Goal: Task Accomplishment & Management: Complete application form

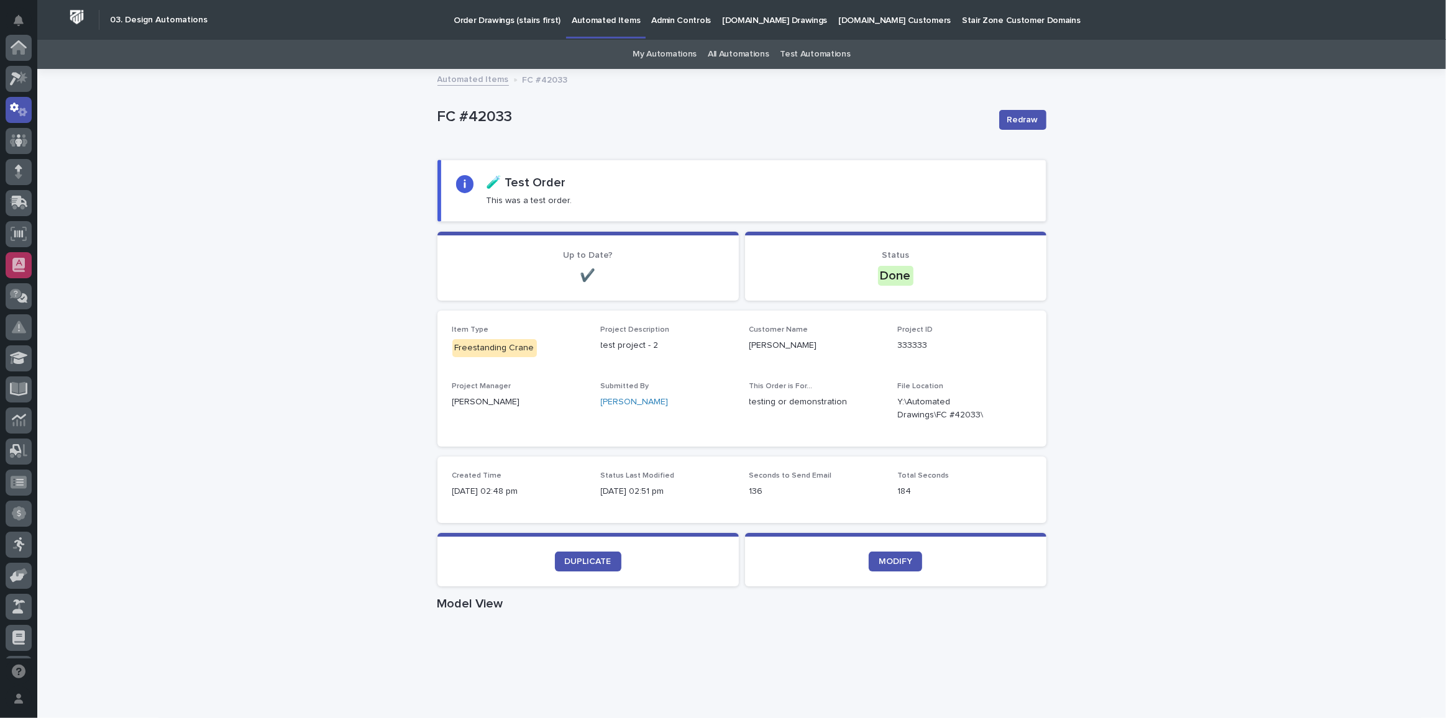
scroll to position [62, 0]
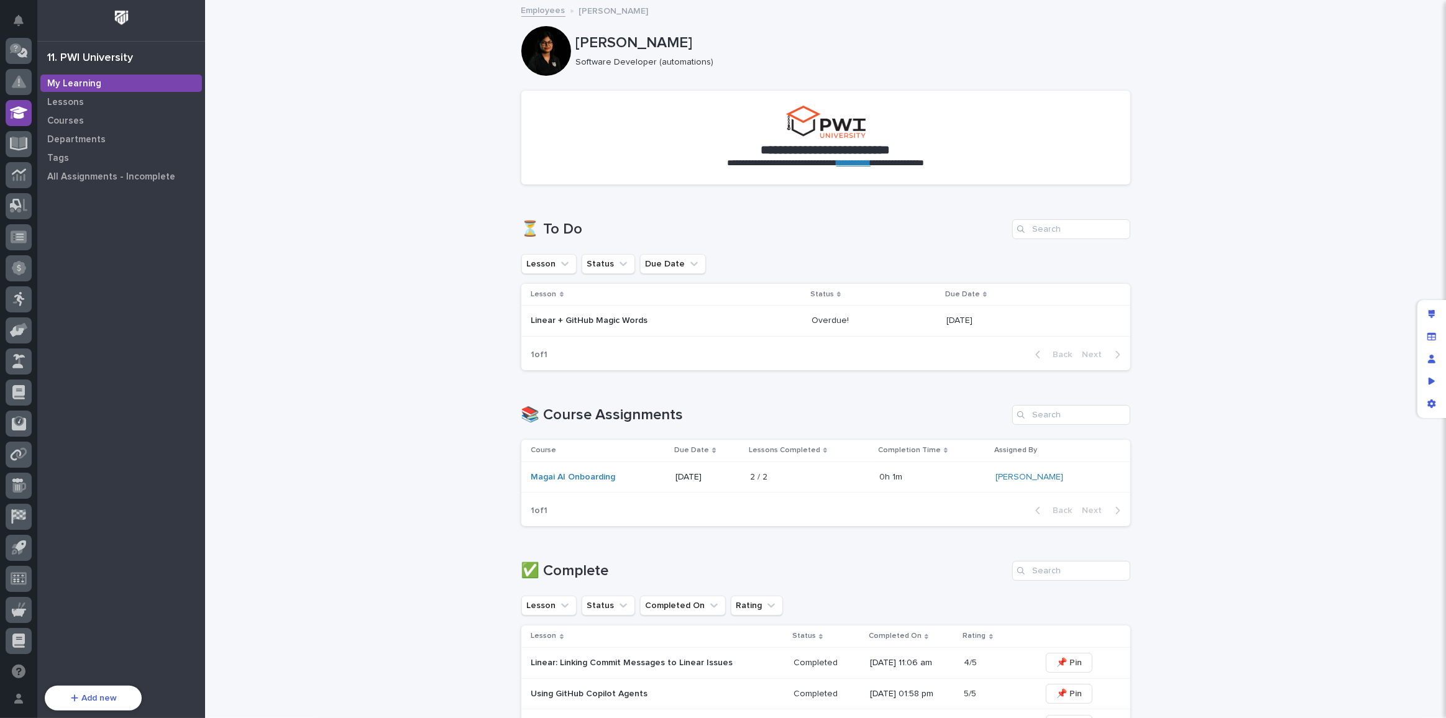
click at [637, 322] on p "Linear + GitHub Magic Words" at bounding box center [639, 321] width 217 height 11
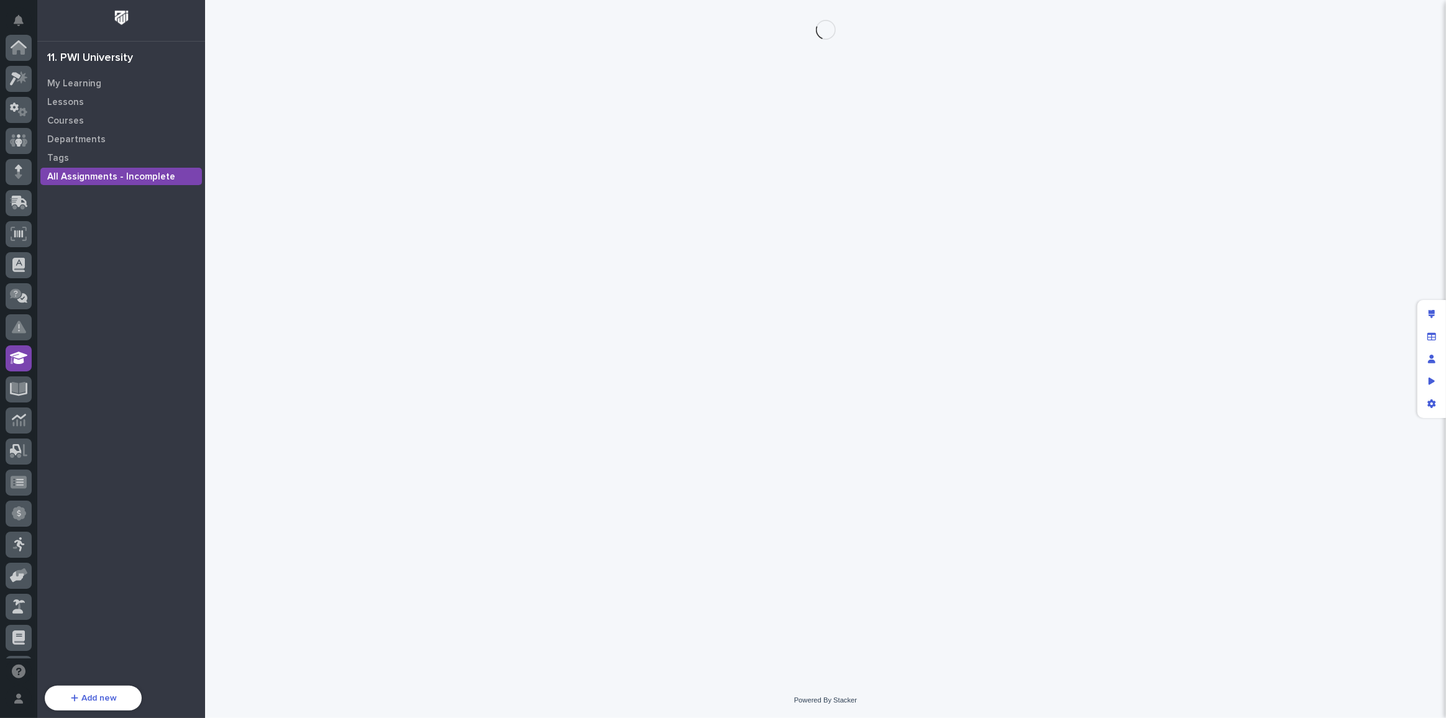
scroll to position [245, 0]
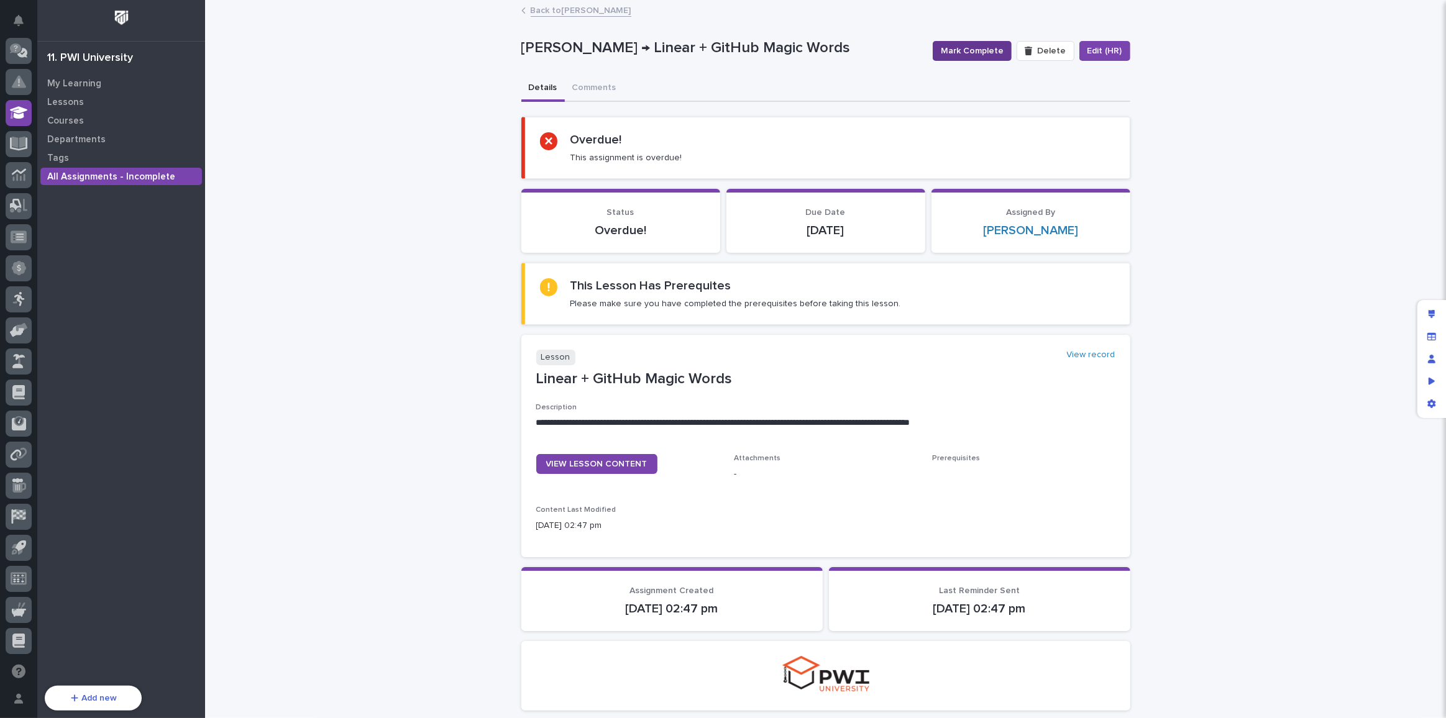
click at [978, 53] on span "Mark Complete" at bounding box center [972, 51] width 63 height 12
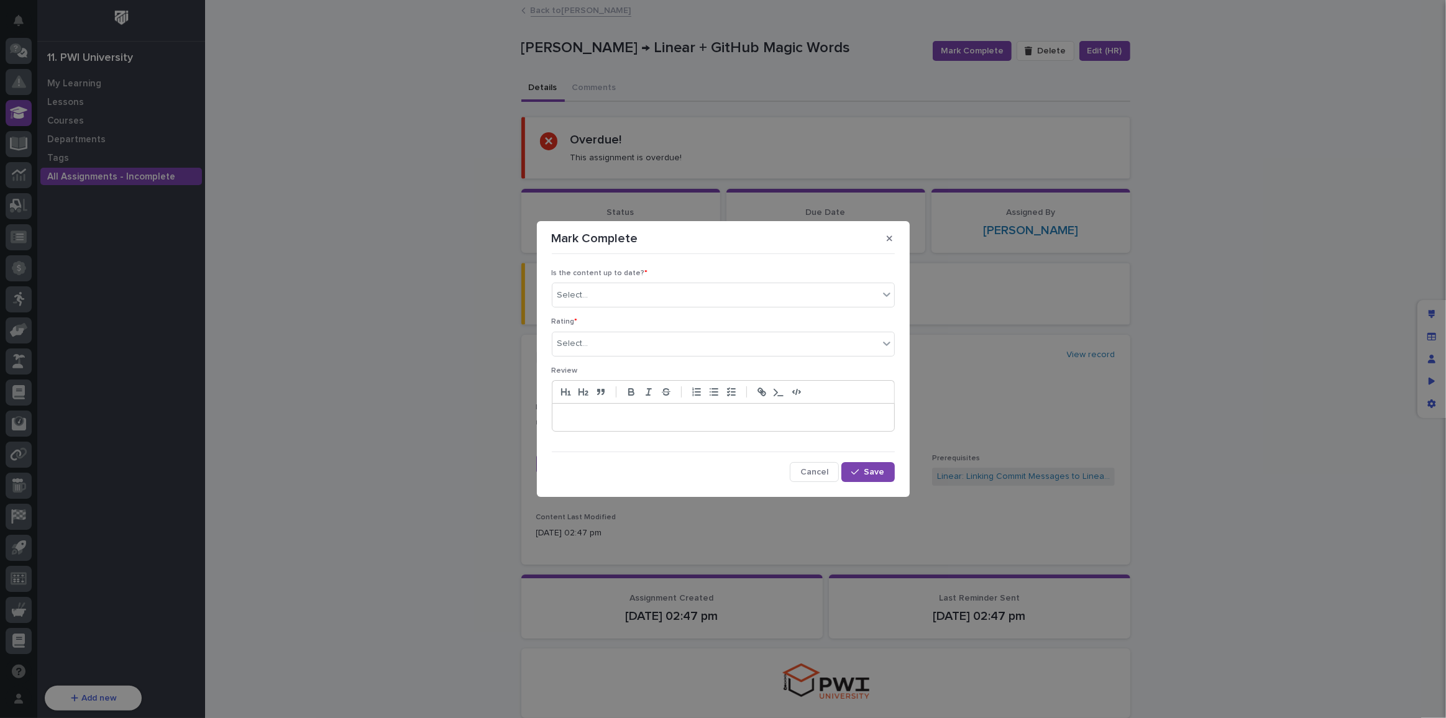
click at [593, 308] on div "Is the content up to date? * Select..." at bounding box center [723, 293] width 343 height 48
click at [581, 284] on div "Select..." at bounding box center [723, 295] width 343 height 25
click at [590, 321] on div "✔ everything is up to date" at bounding box center [723, 320] width 342 height 22
click at [600, 349] on div "Select..." at bounding box center [715, 344] width 326 height 21
click at [597, 388] on div "⭐⭐⭐⭐" at bounding box center [723, 389] width 342 height 22
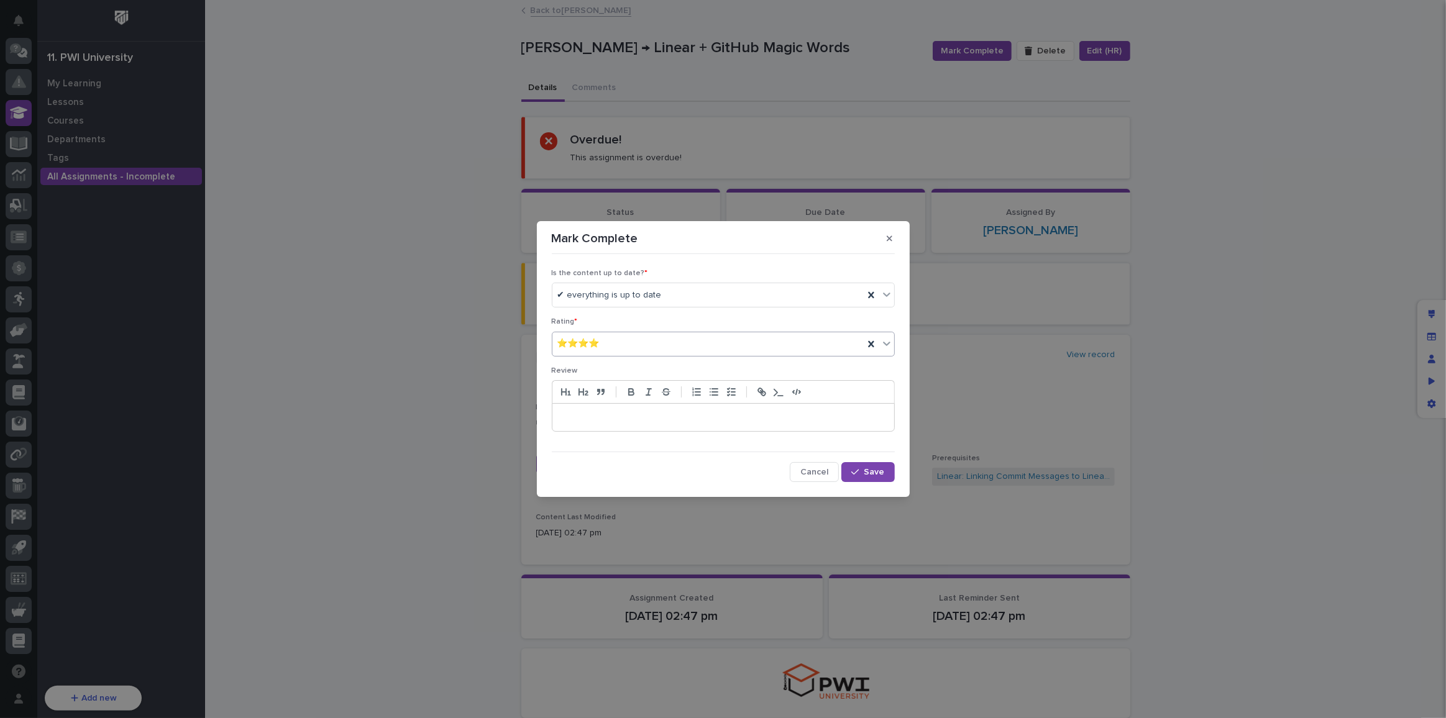
click at [591, 344] on span "⭐⭐⭐⭐" at bounding box center [578, 343] width 42 height 13
click at [585, 367] on div "⭐⭐⭐⭐⭐" at bounding box center [723, 368] width 342 height 22
click at [859, 468] on icon "button" at bounding box center [854, 472] width 7 height 9
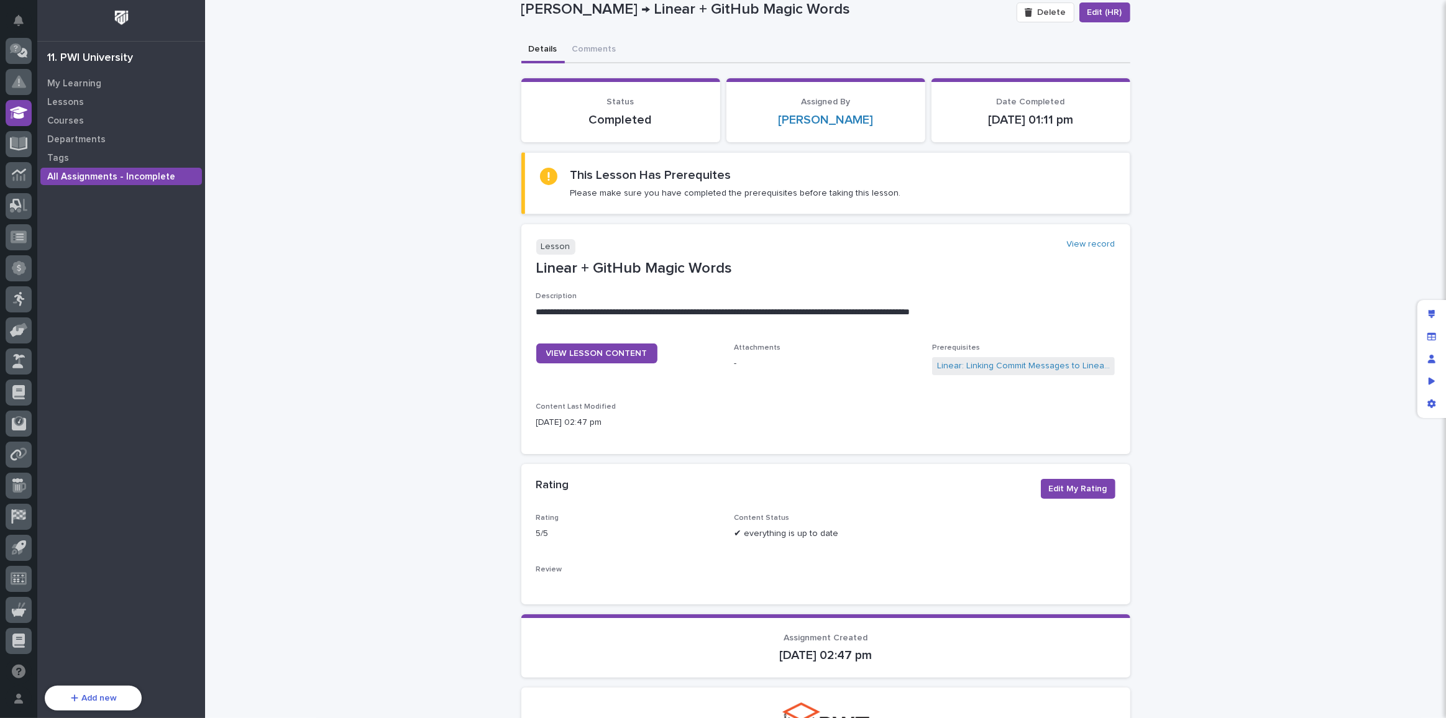
scroll to position [0, 0]
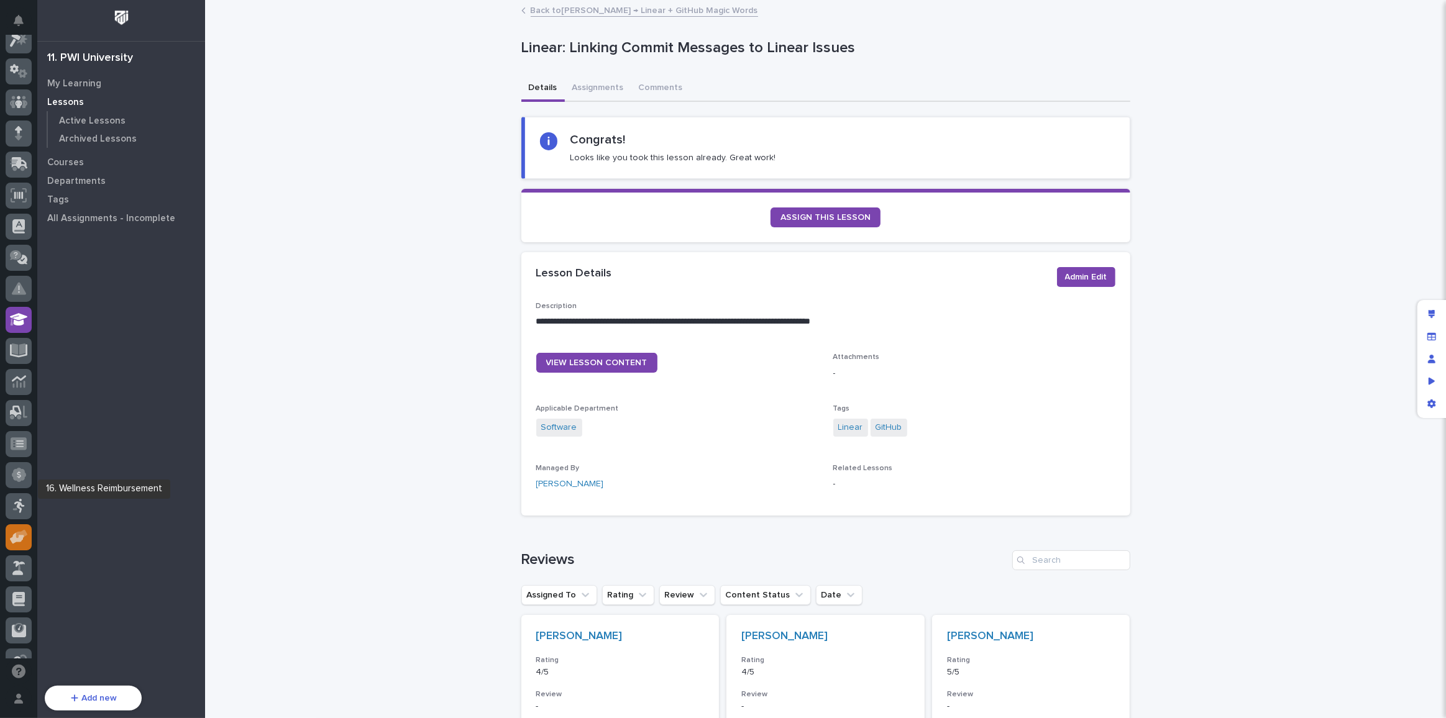
scroll to position [56, 0]
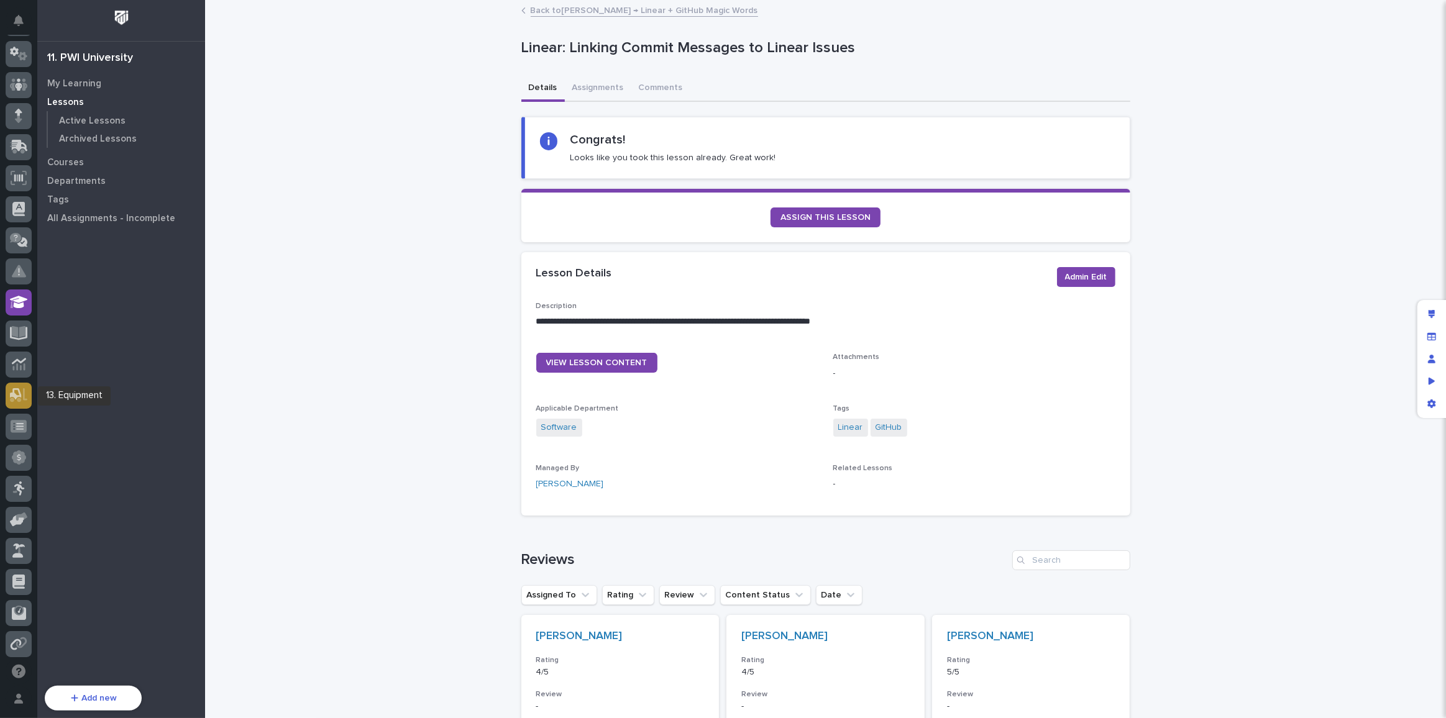
click at [22, 398] on icon at bounding box center [19, 395] width 18 height 14
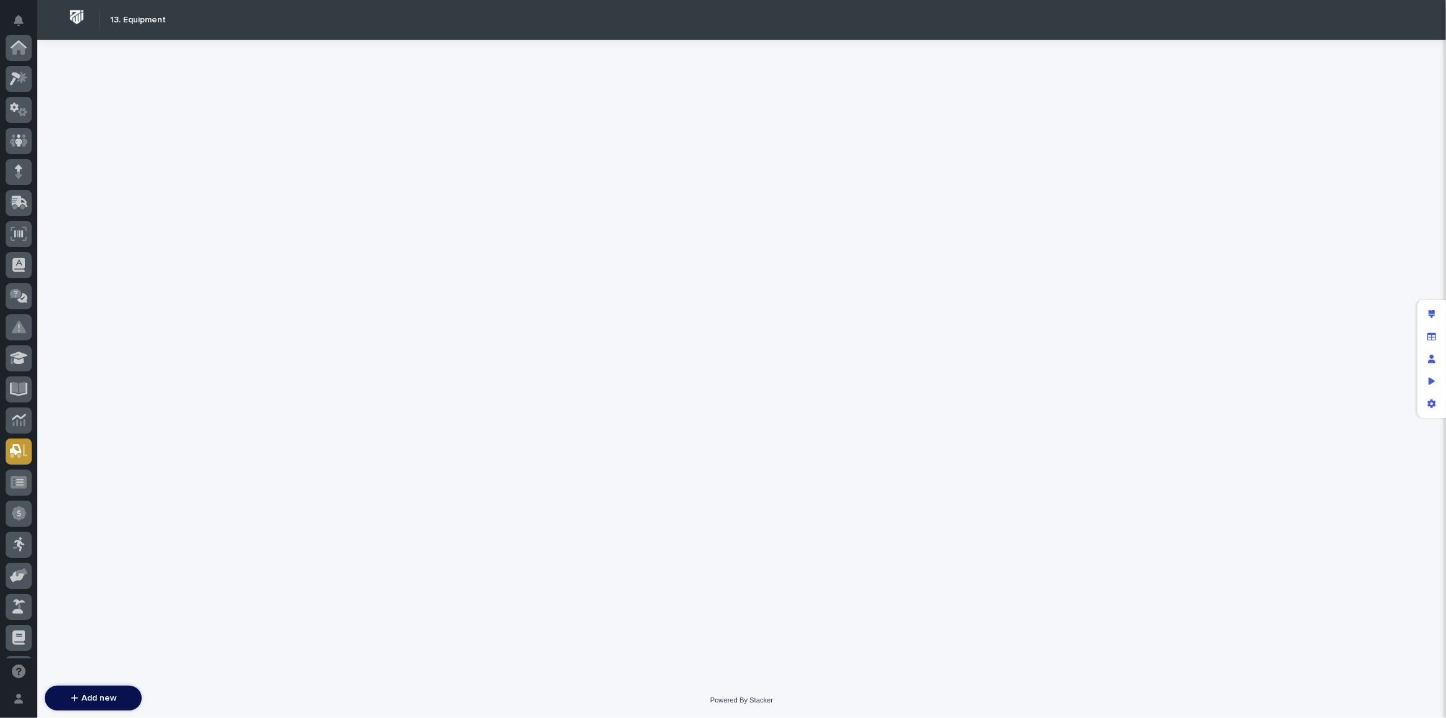
scroll to position [245, 0]
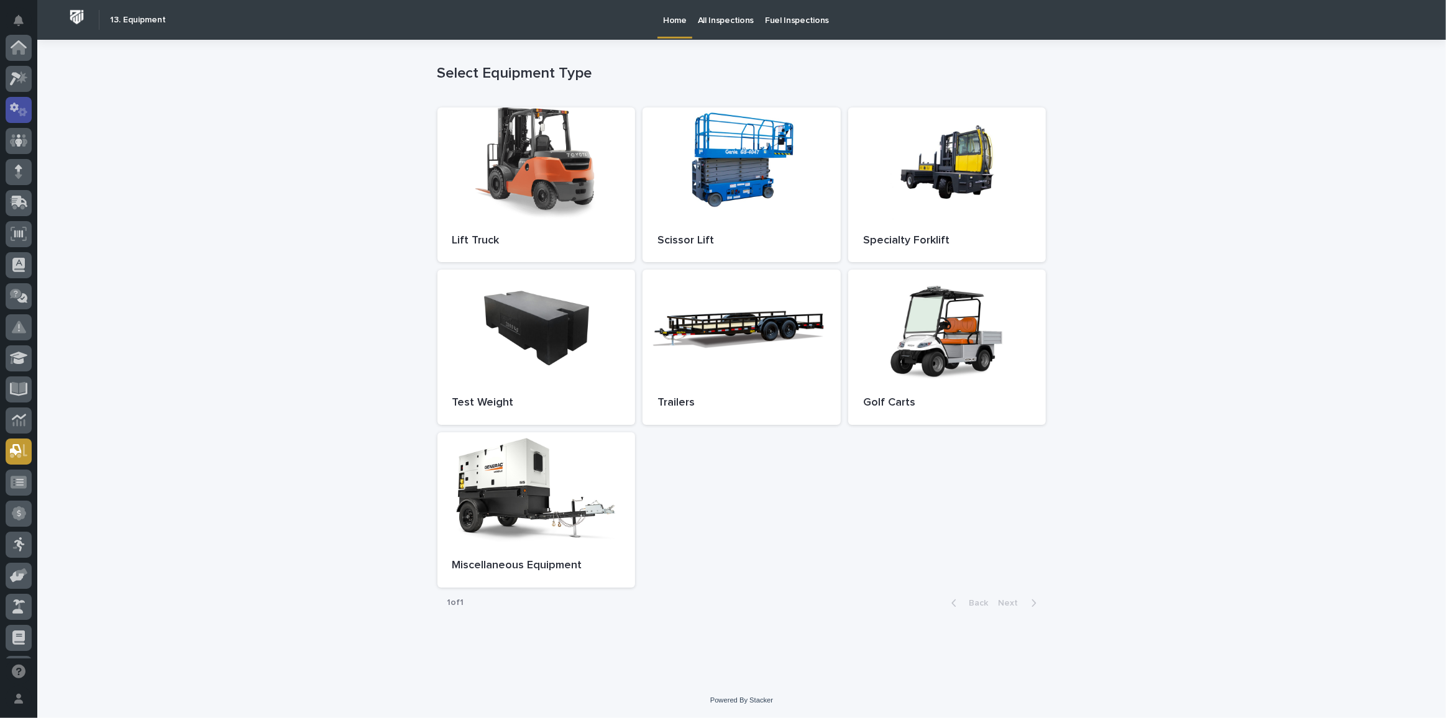
click at [11, 109] on icon at bounding box center [14, 107] width 9 height 9
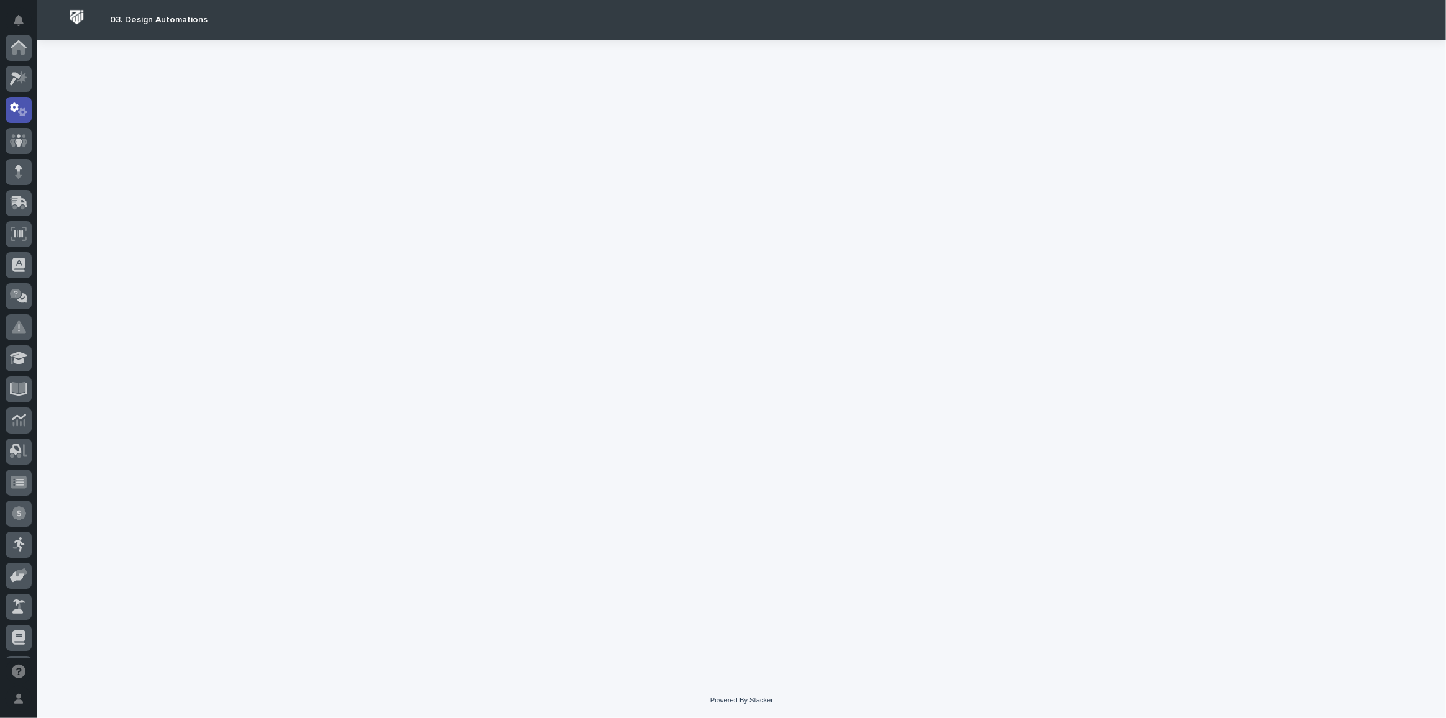
scroll to position [62, 0]
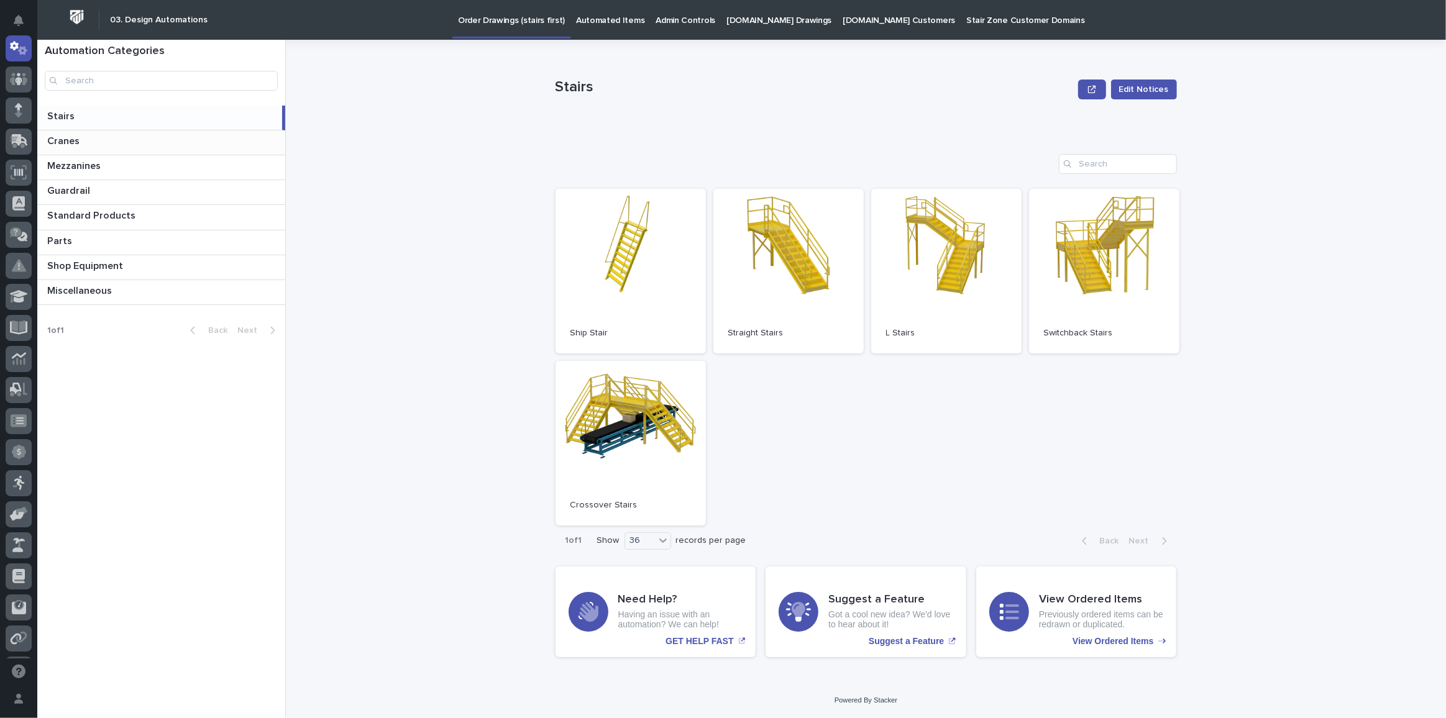
click at [79, 134] on p "Cranes" at bounding box center [64, 140] width 35 height 14
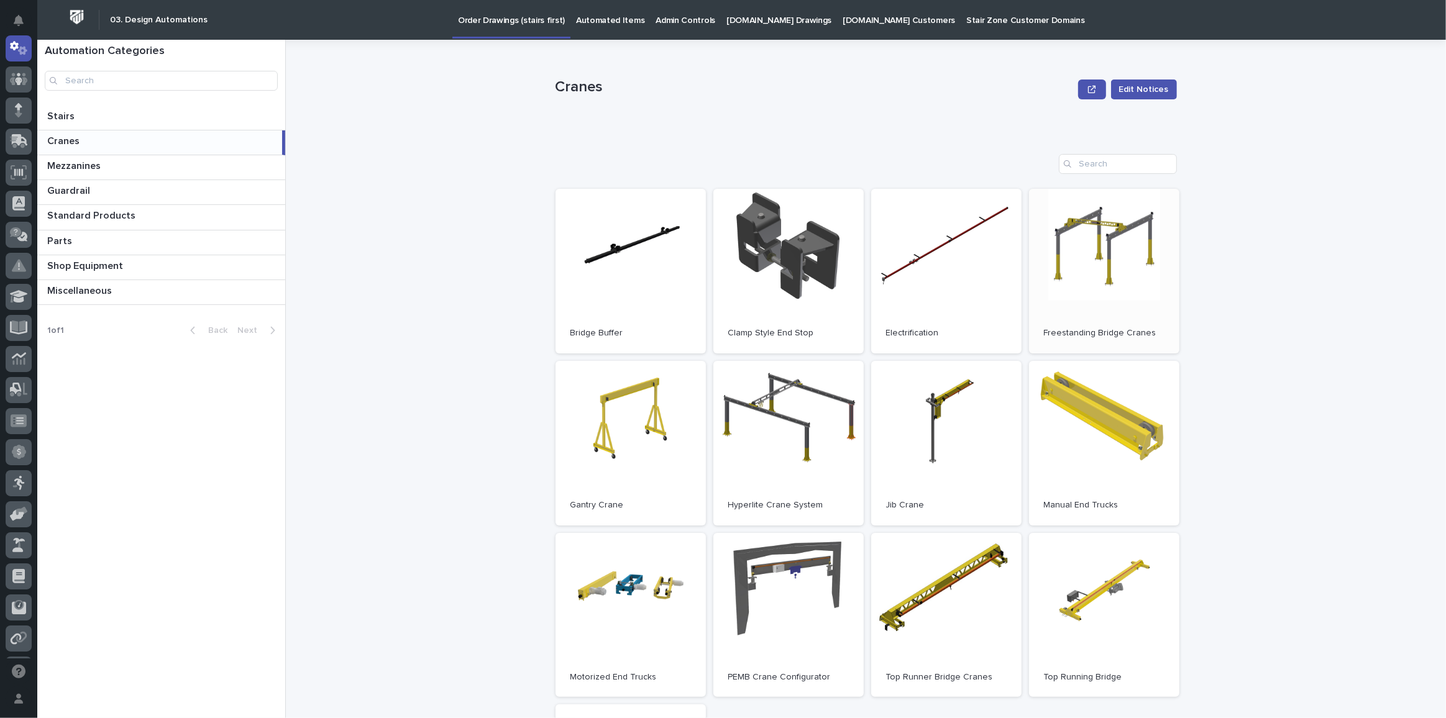
click at [1083, 243] on link "Open" at bounding box center [1104, 271] width 150 height 165
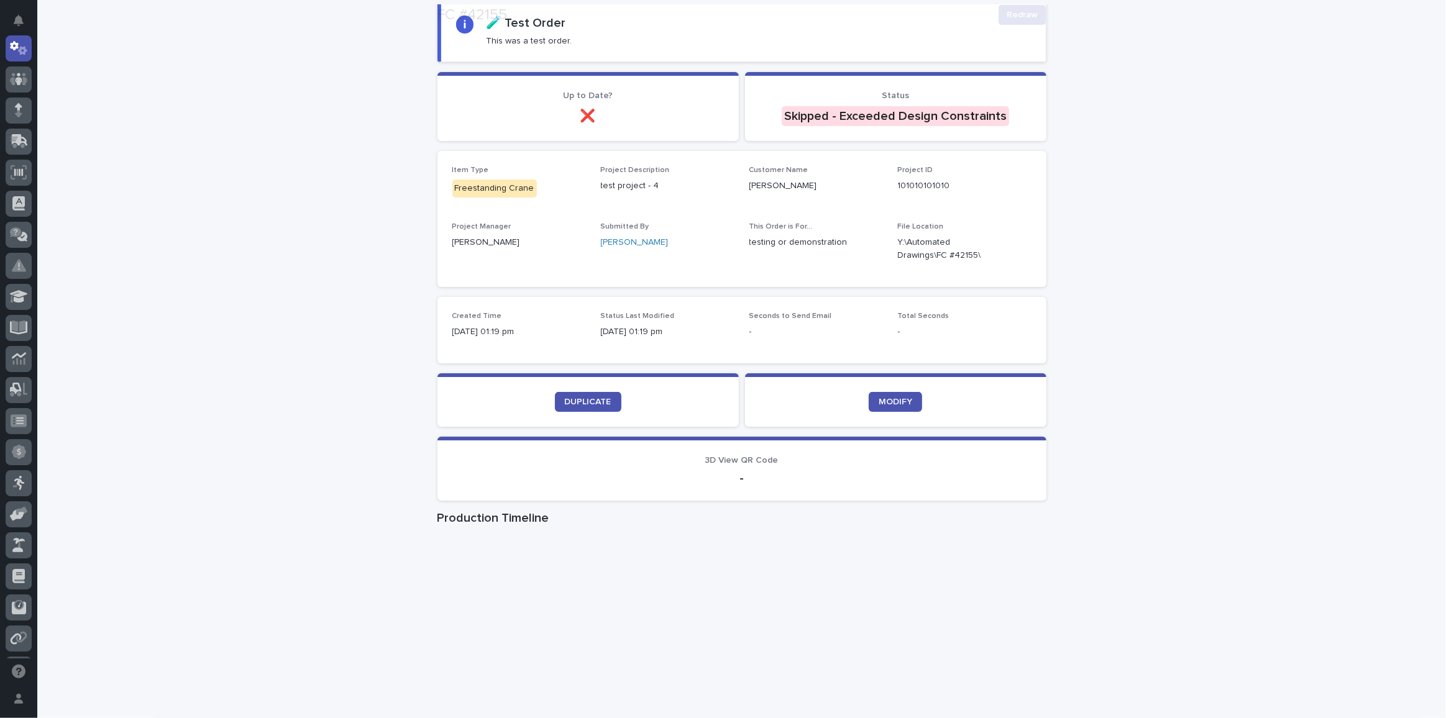
scroll to position [226, 0]
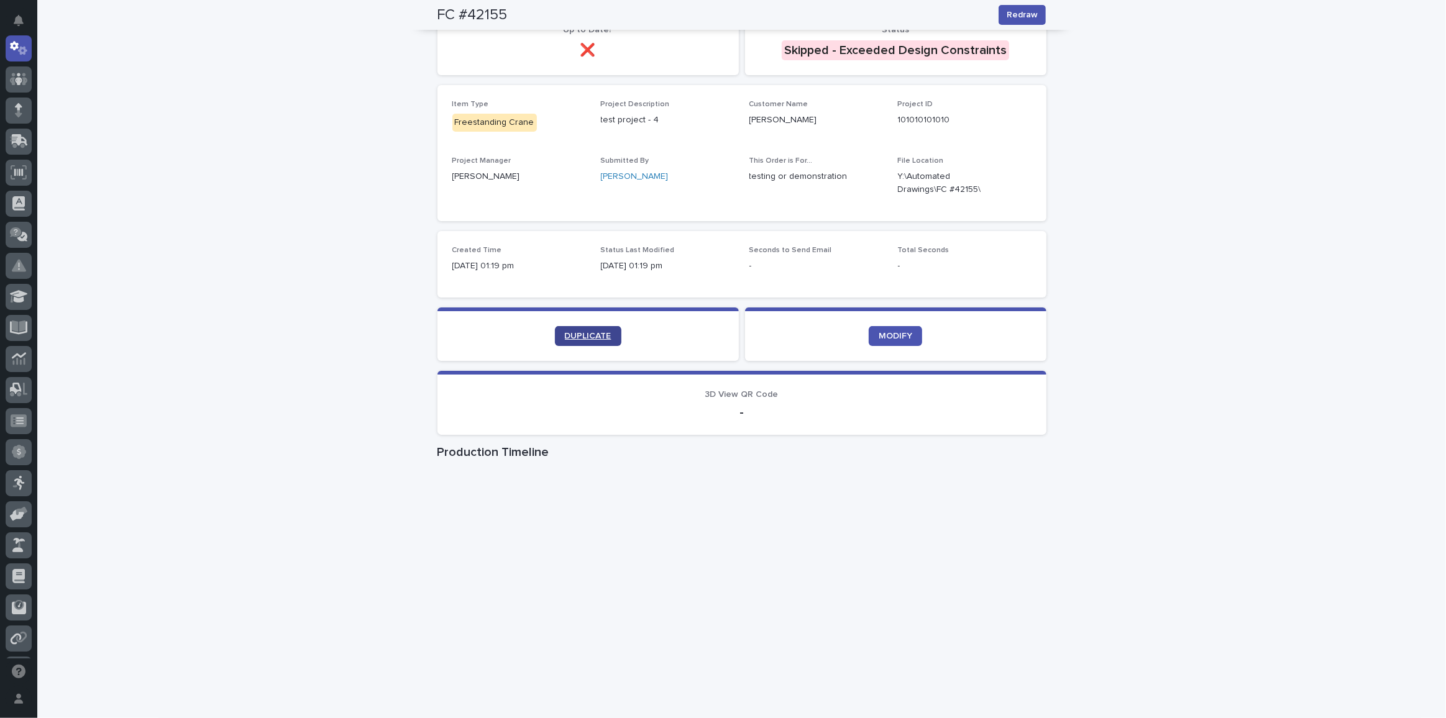
click at [609, 327] on link "DUPLICATE" at bounding box center [588, 336] width 66 height 20
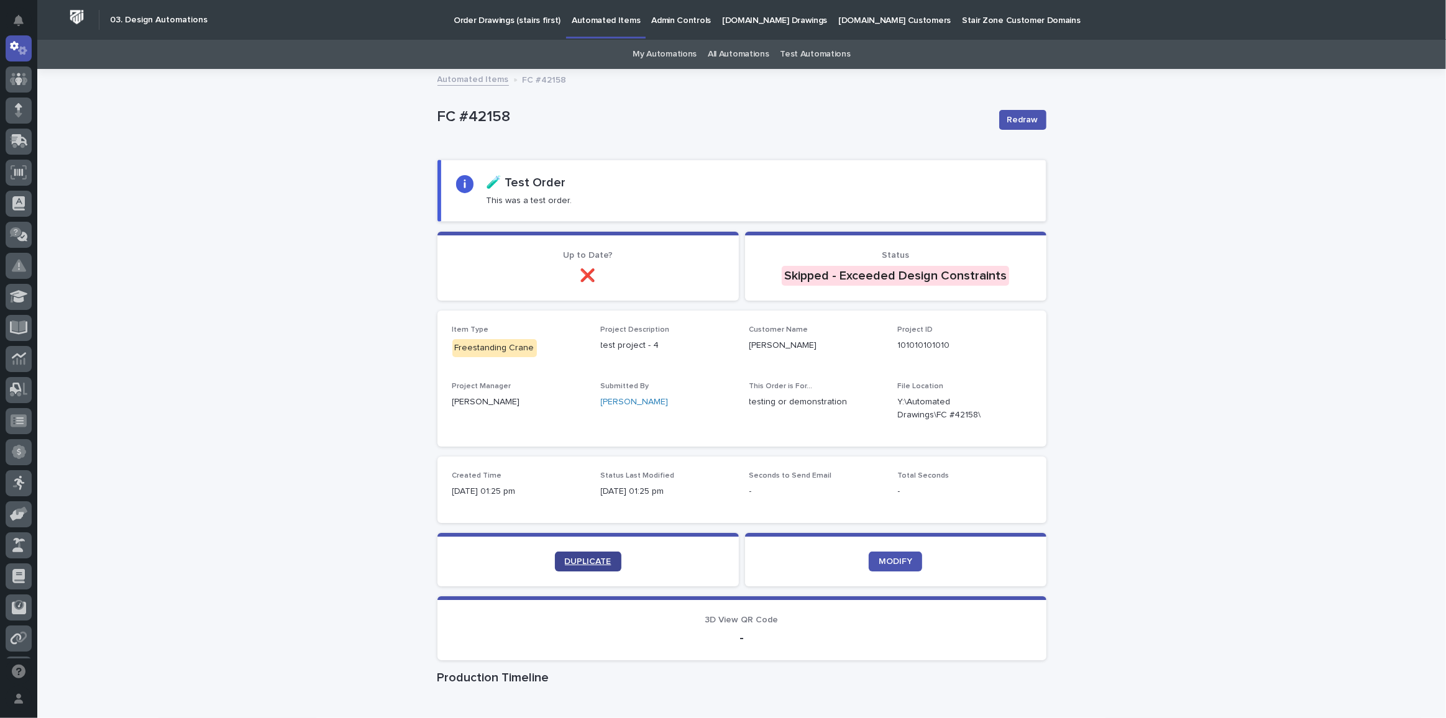
click at [576, 557] on span "DUPLICATE" at bounding box center [588, 561] width 47 height 9
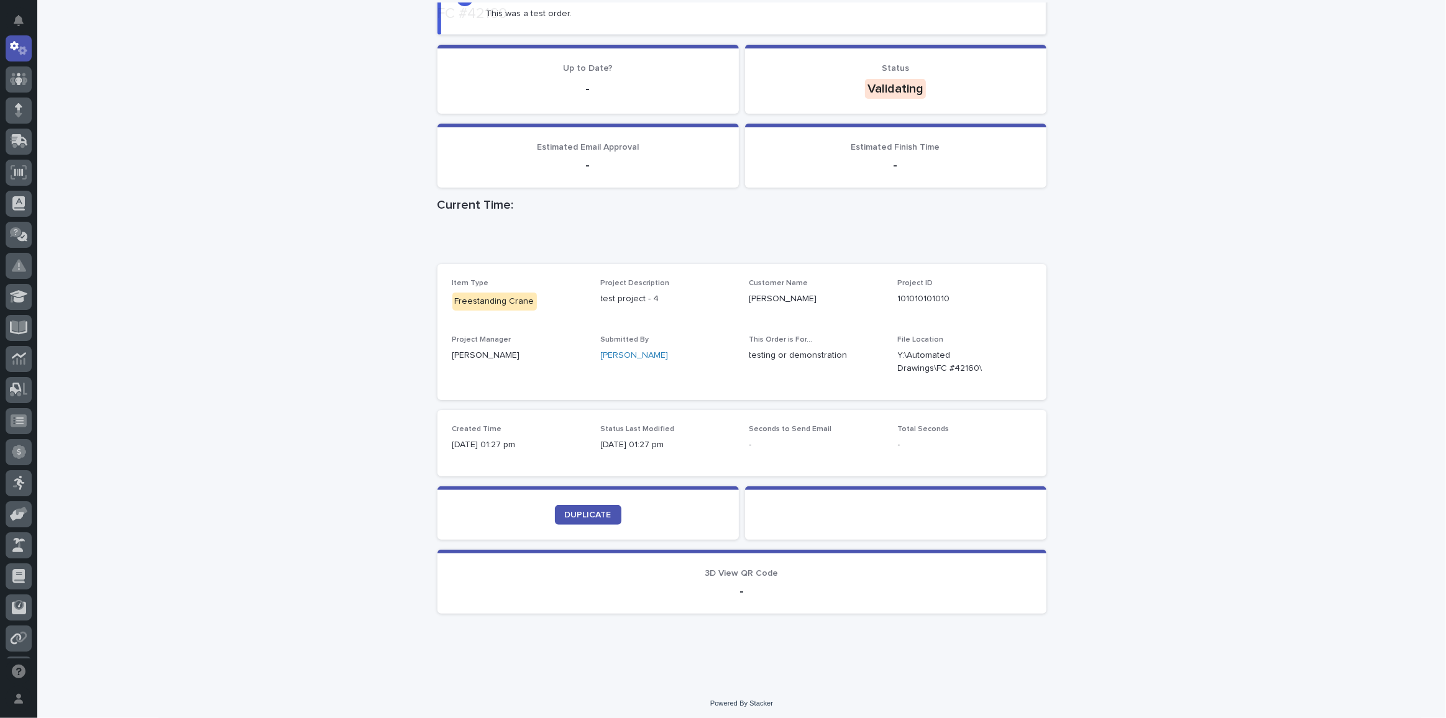
scroll to position [188, 0]
